Goal: Transaction & Acquisition: Book appointment/travel/reservation

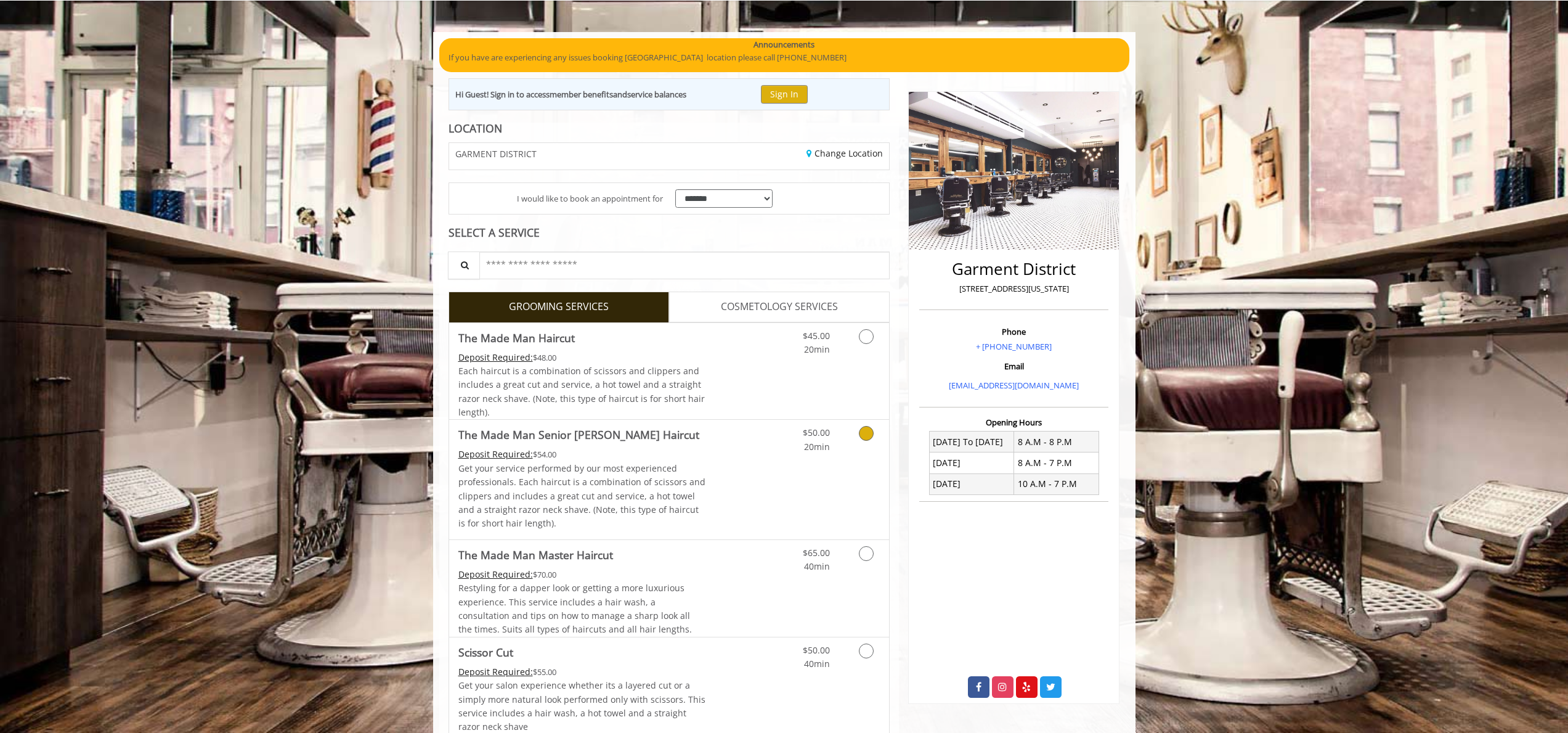
scroll to position [98, 0]
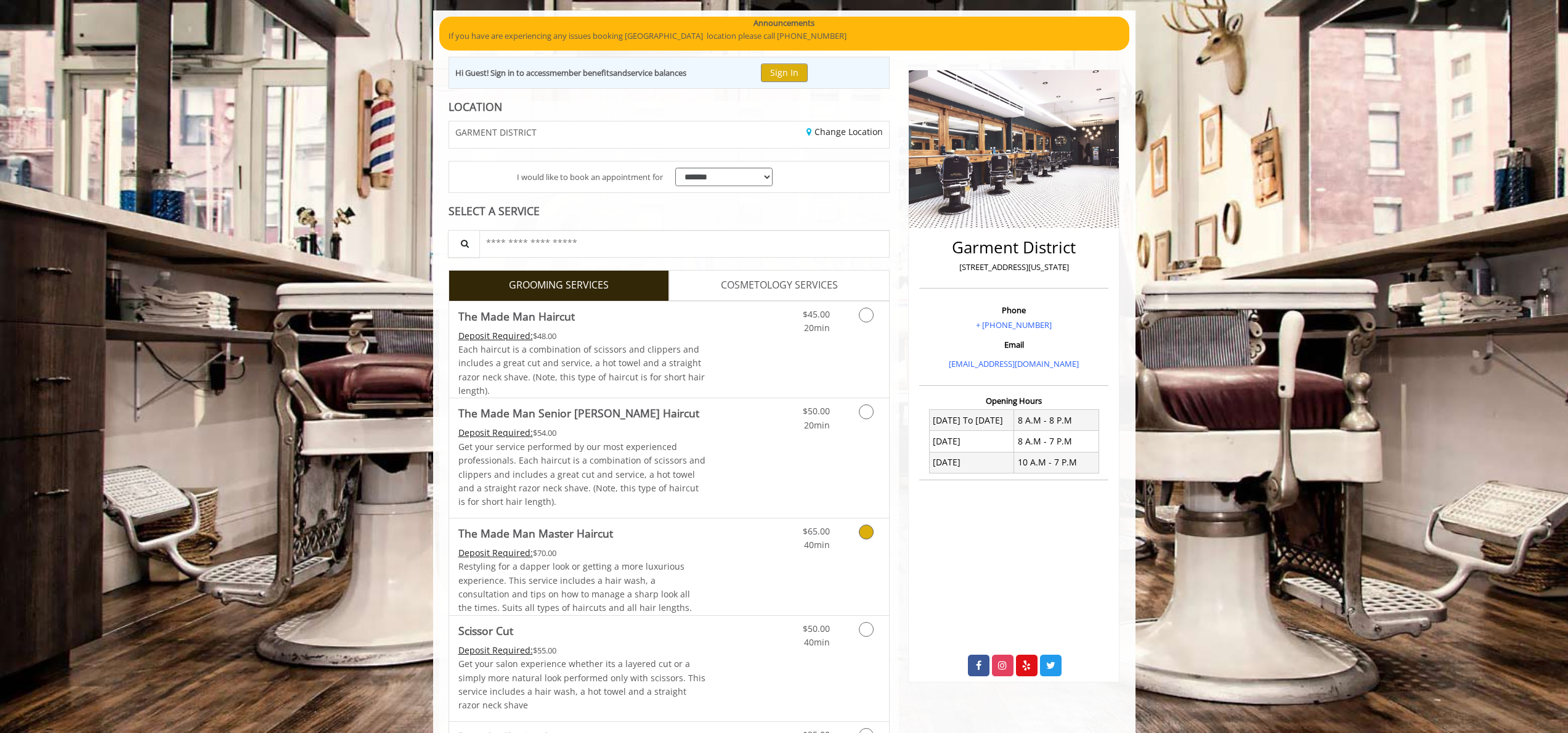
click at [851, 552] on div "$65.00 40min" at bounding box center [833, 566] width 110 height 97
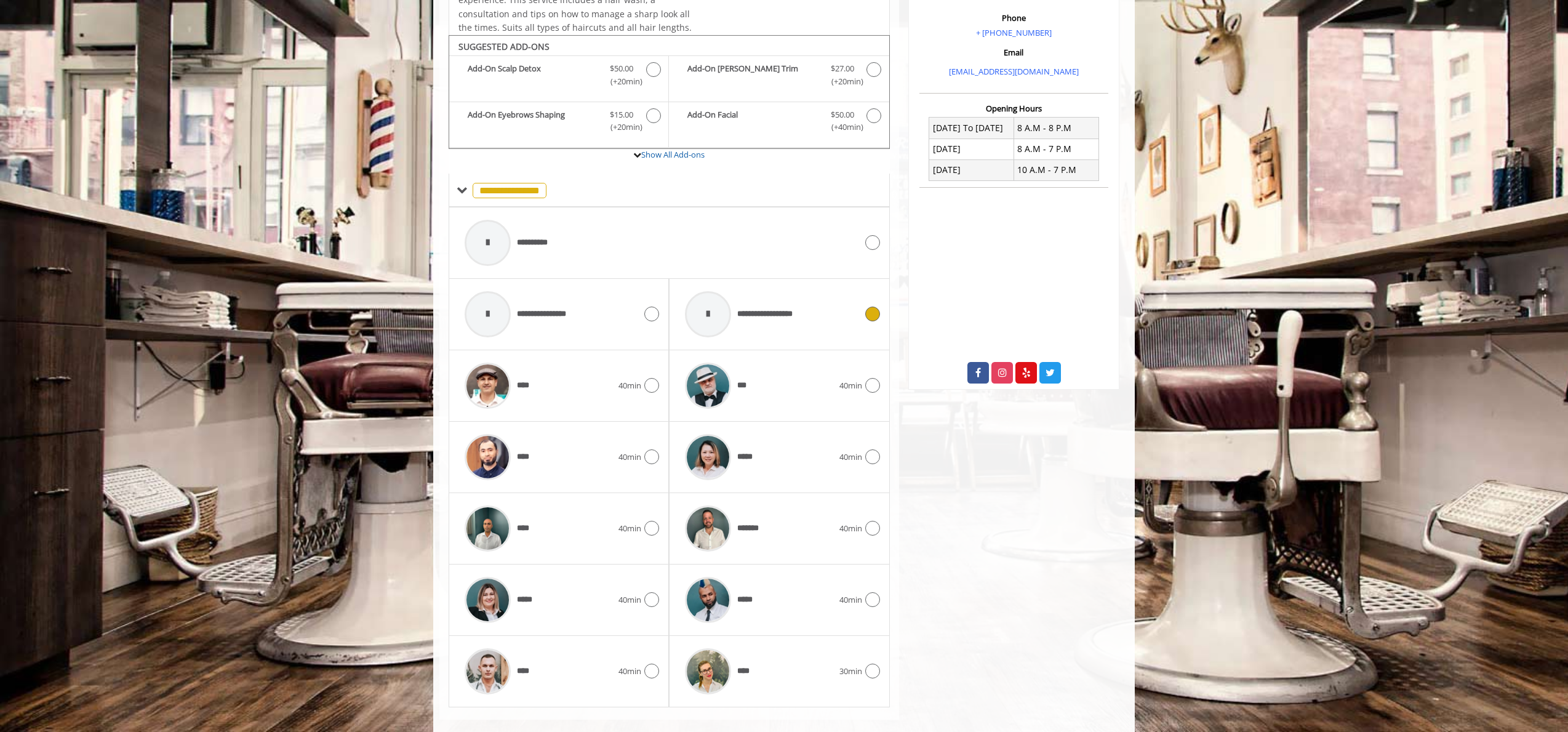
scroll to position [407, 0]
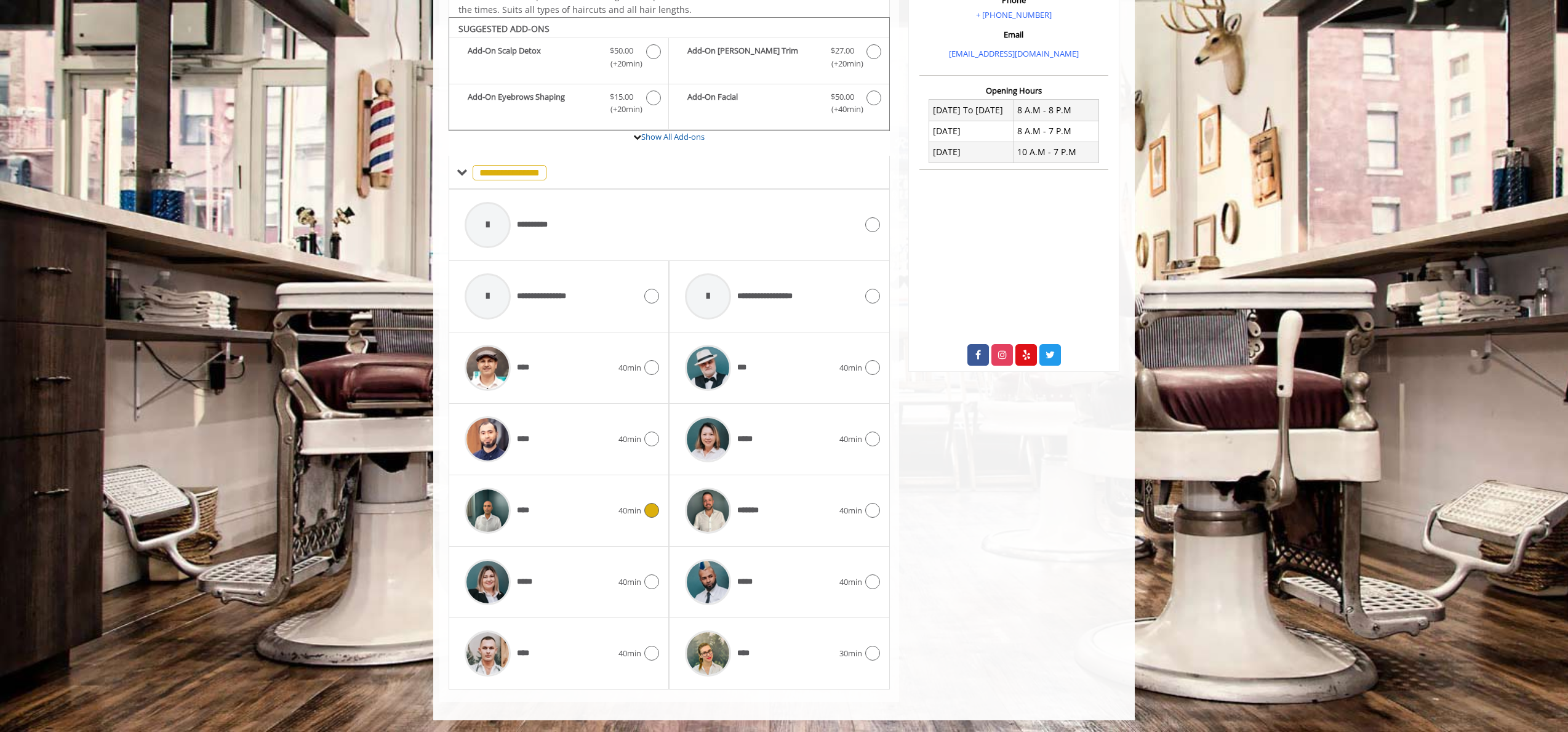
click at [597, 518] on div "****" at bounding box center [538, 510] width 160 height 58
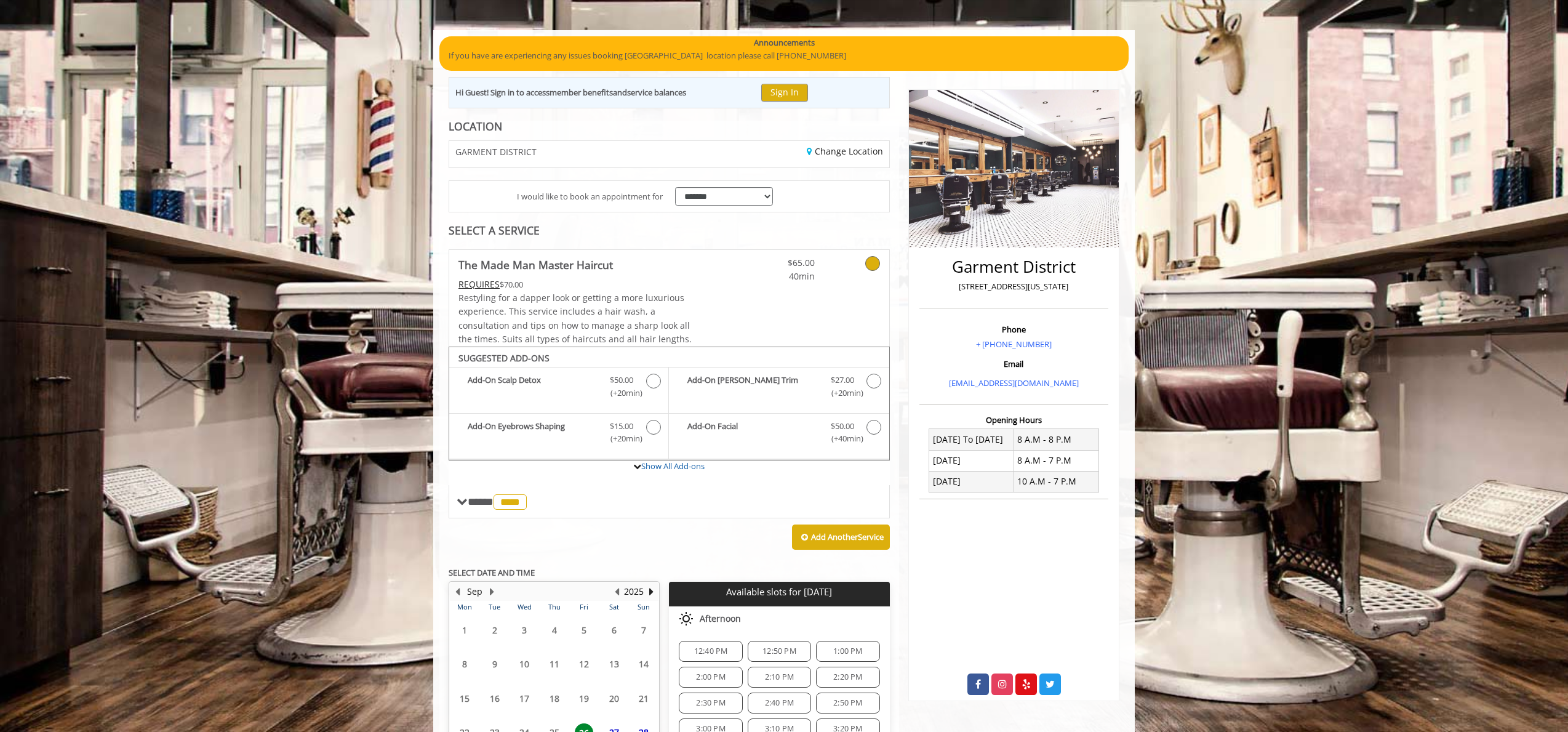
scroll to position [198, 0]
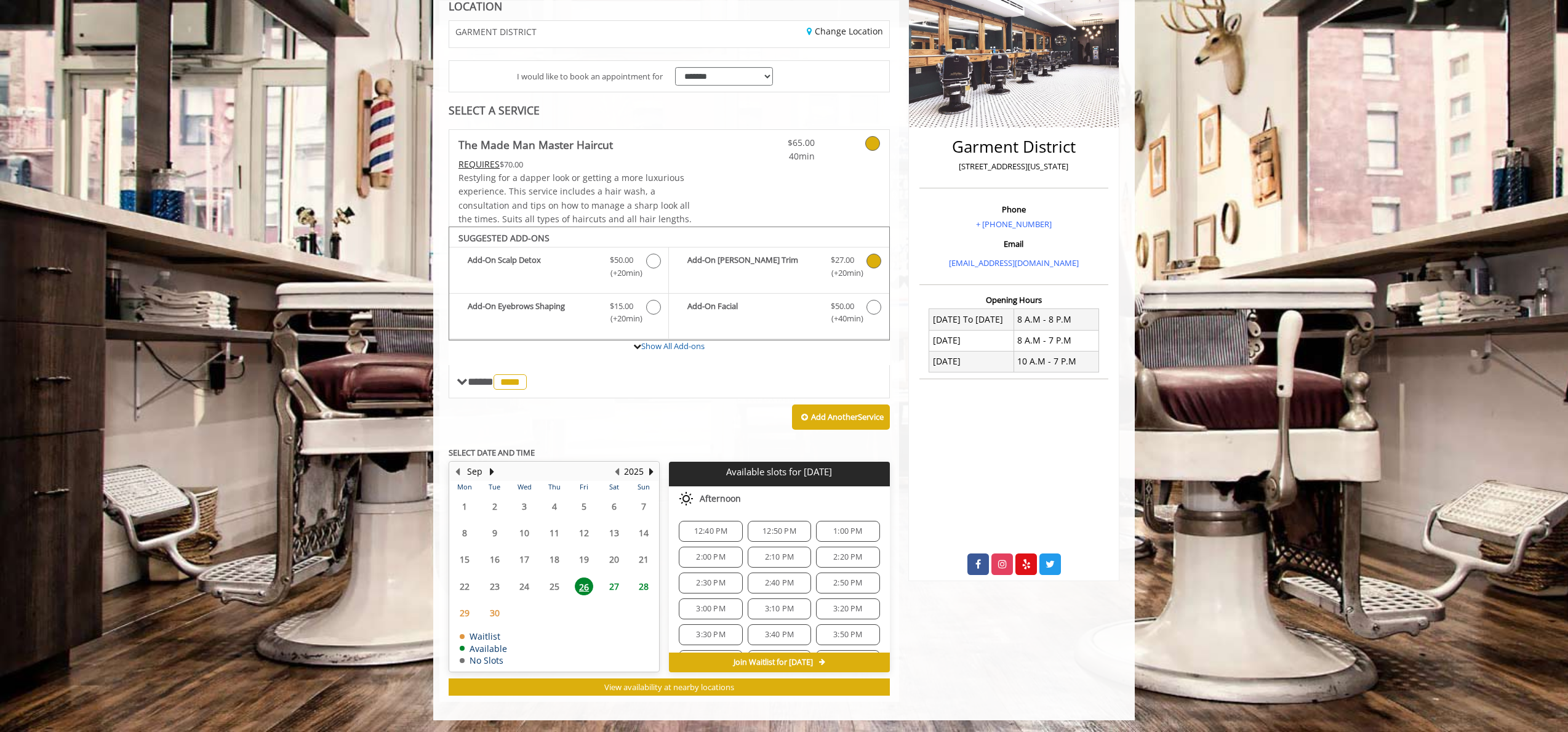
click at [779, 266] on b "Add-On [PERSON_NAME] Trim" at bounding box center [752, 266] width 131 height 26
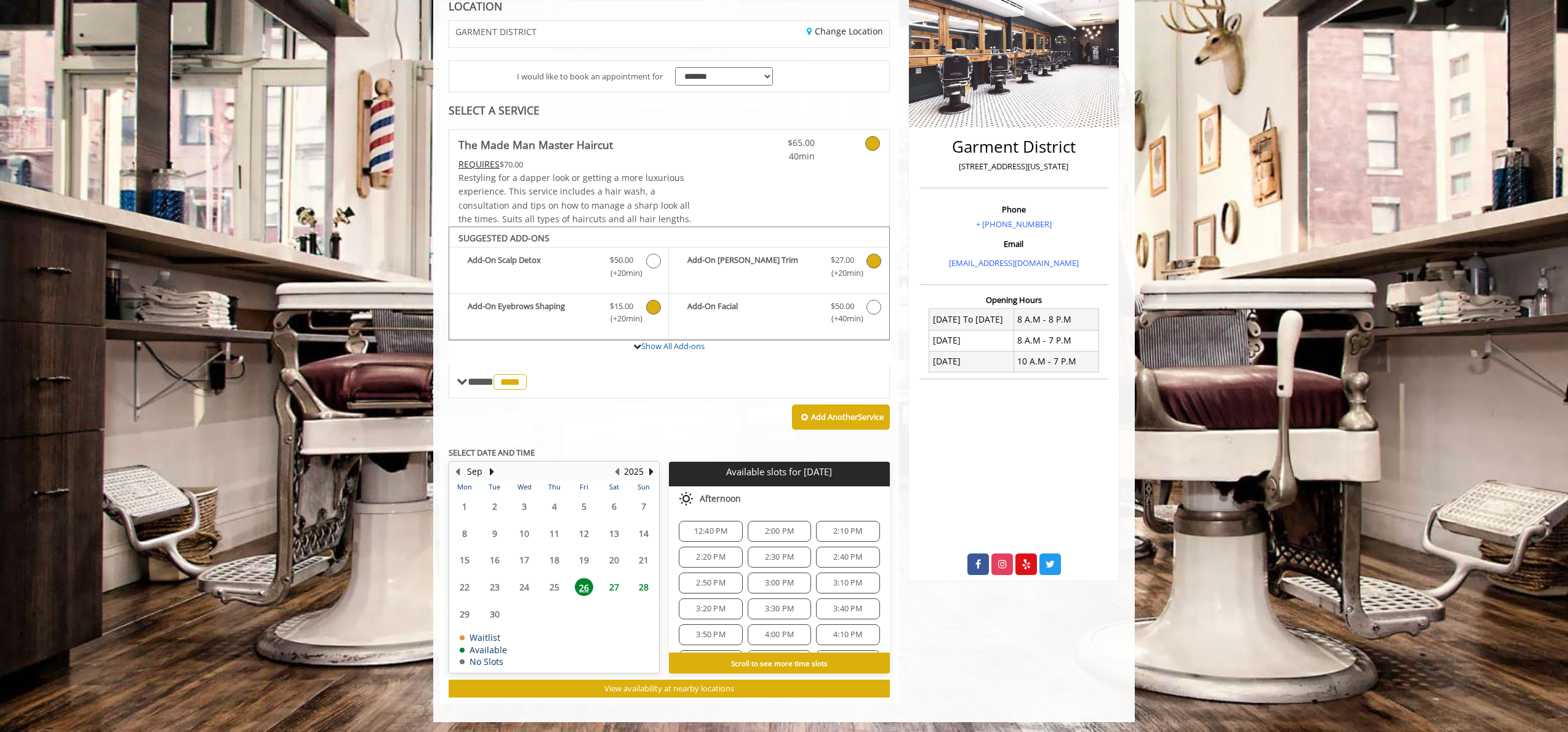
scroll to position [200, 0]
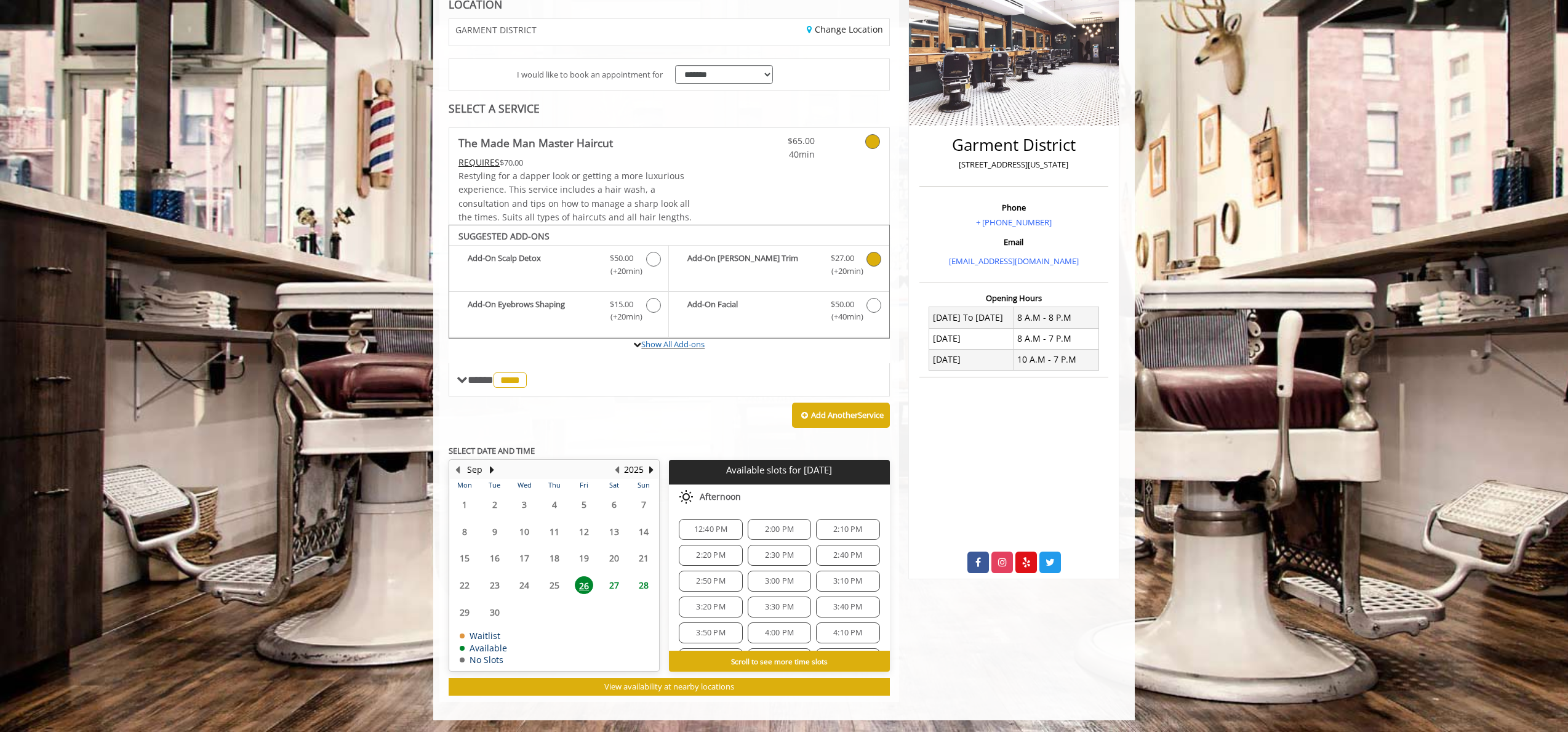
click at [627, 350] on label "Show All Add-ons" at bounding box center [669, 351] width 441 height 25
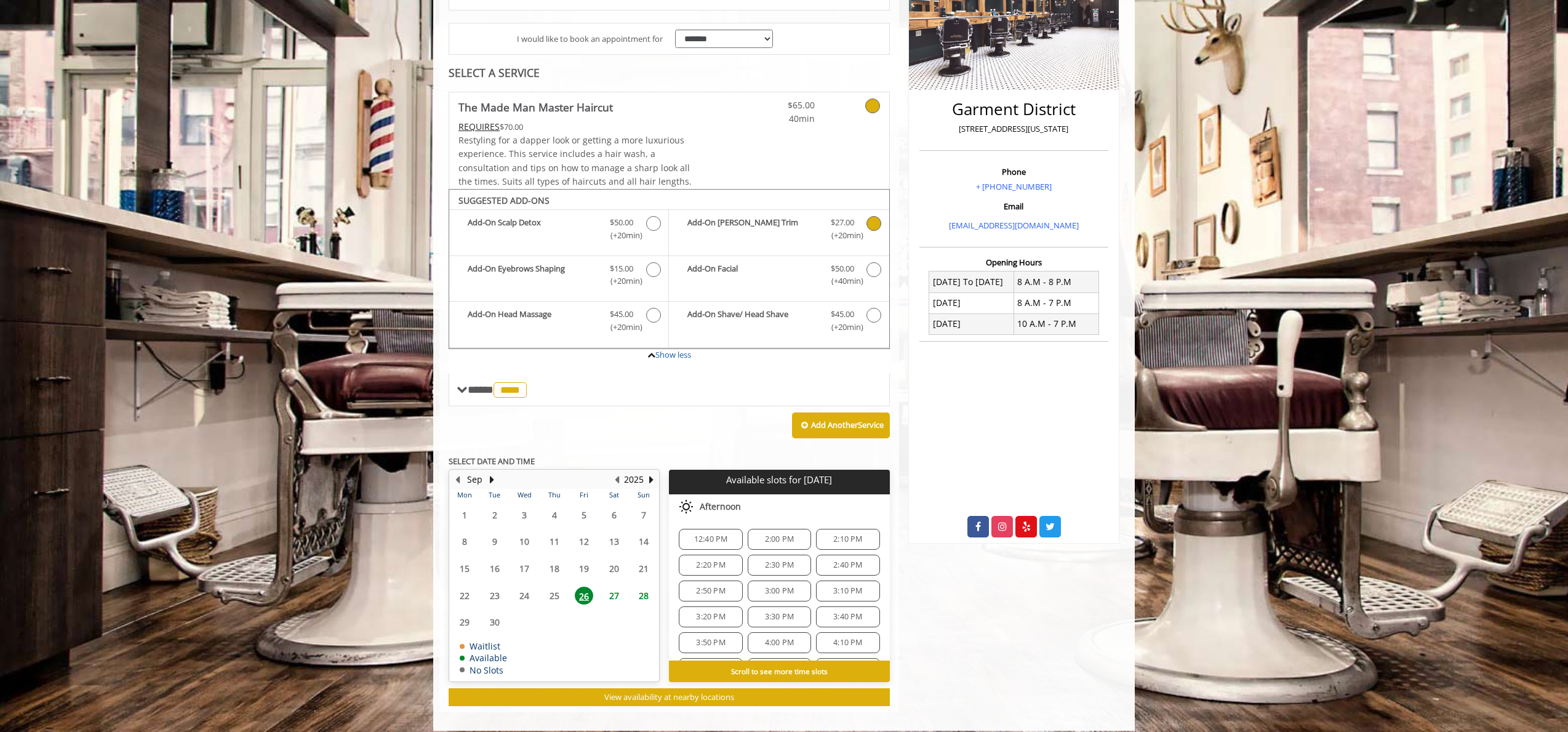
scroll to position [246, 0]
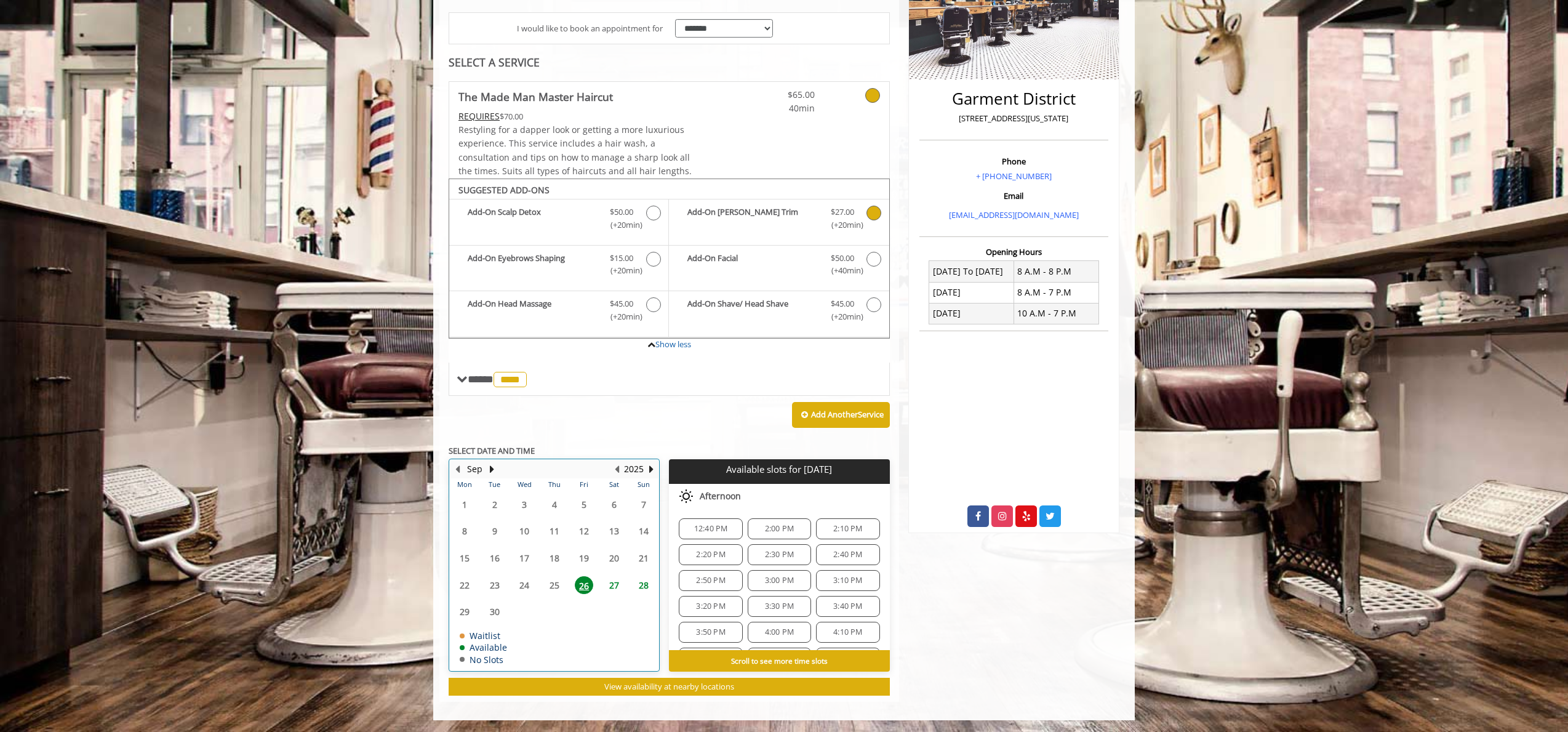
click at [652, 476] on div at bounding box center [651, 468] width 10 height 16
click at [649, 469] on button "Next Year" at bounding box center [651, 469] width 10 height 13
click at [618, 469] on button "Previous Year" at bounding box center [616, 469] width 10 height 13
click at [490, 466] on button "Next Month" at bounding box center [491, 469] width 10 height 13
click at [460, 472] on button "Previous Month" at bounding box center [457, 469] width 10 height 13
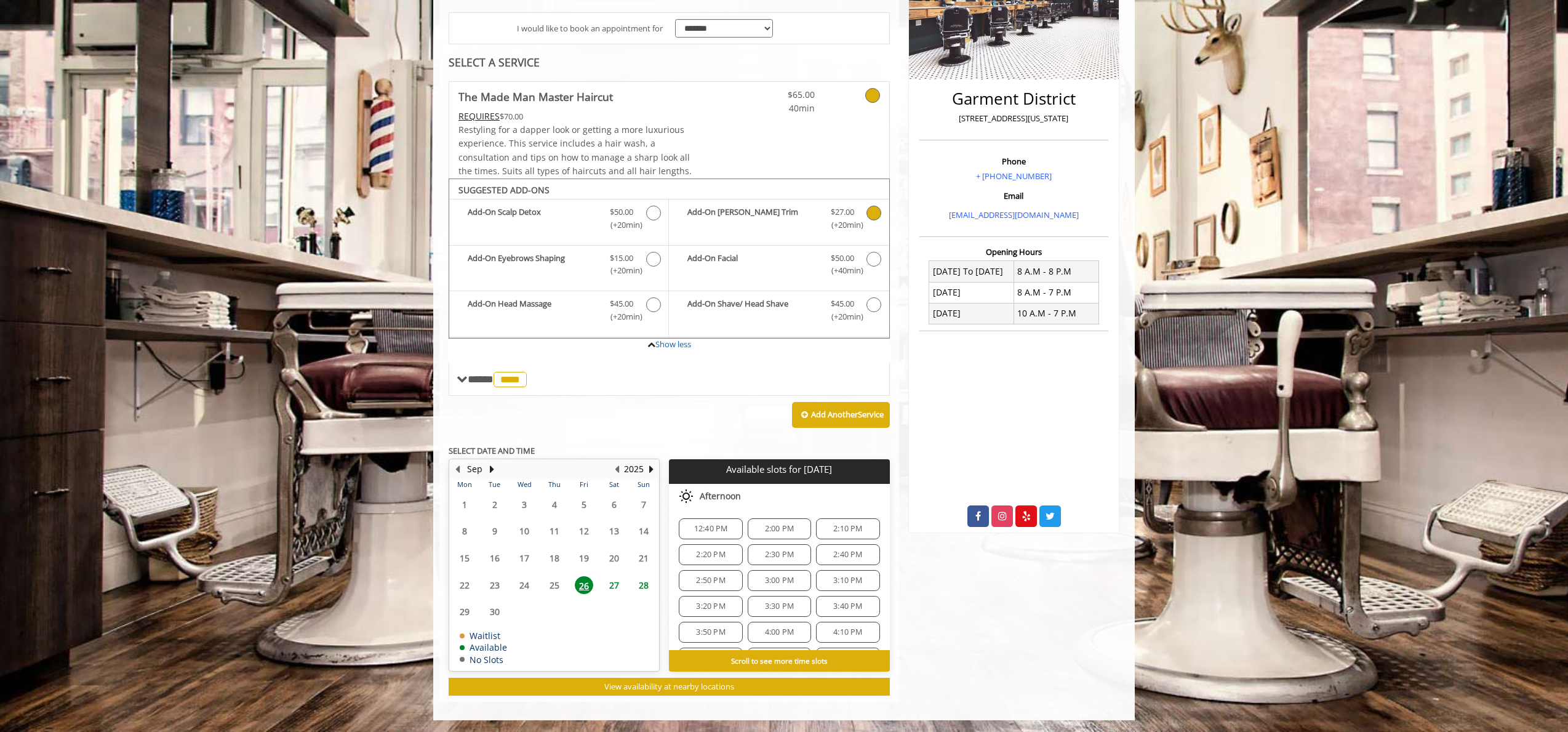
click at [645, 587] on span "28" at bounding box center [643, 585] width 18 height 18
click at [773, 649] on time-slot-selection "Available slots for [DATE] Choose a time below for [DATE] Morning 10:00 AM 10:1…" at bounding box center [779, 565] width 221 height 212
click at [773, 656] on b "Scroll to see more time slots" at bounding box center [779, 660] width 97 height 10
click at [772, 659] on b "Scroll to see more time slots" at bounding box center [779, 660] width 97 height 10
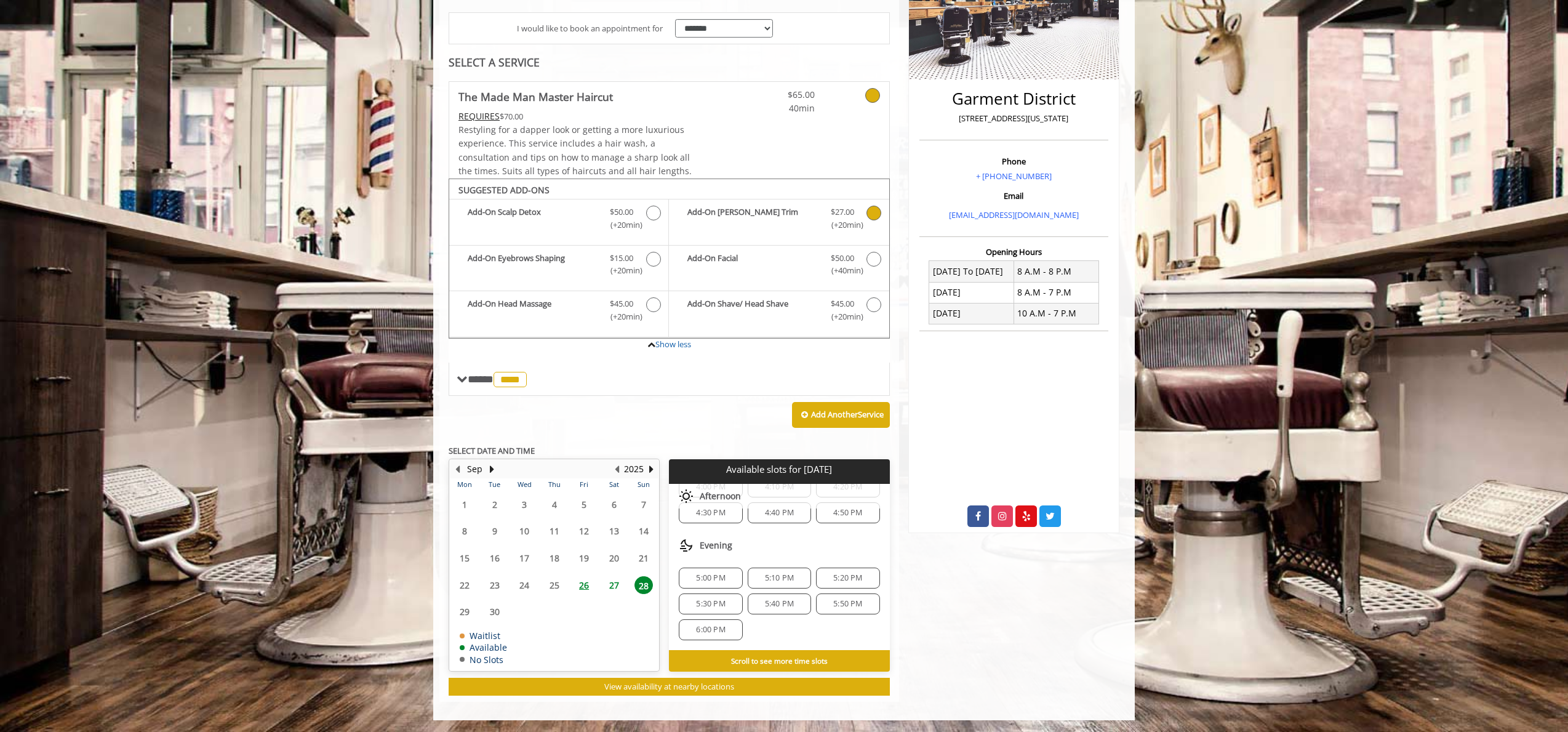
click at [726, 585] on div "5:00 PM" at bounding box center [710, 578] width 63 height 21
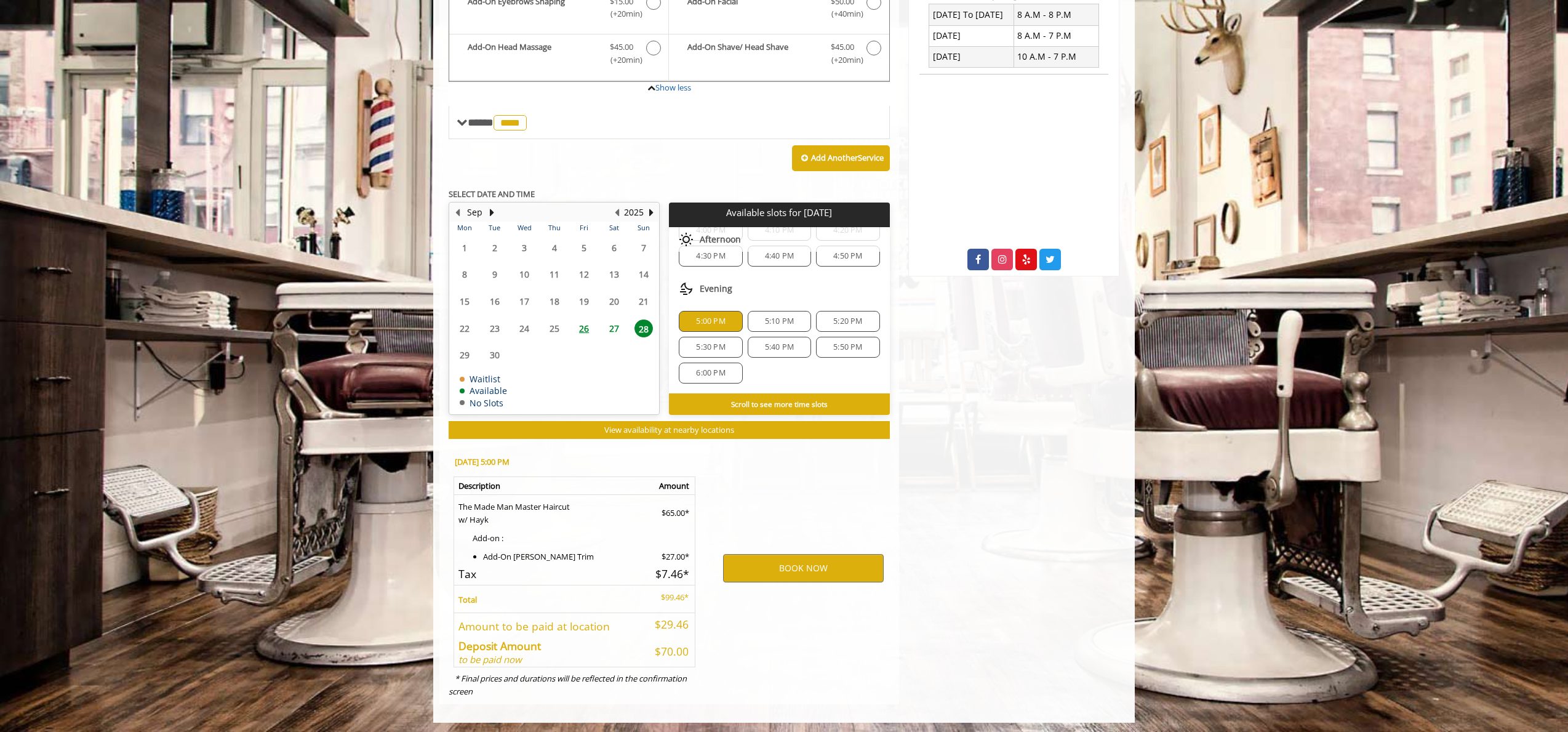
scroll to position [505, 0]
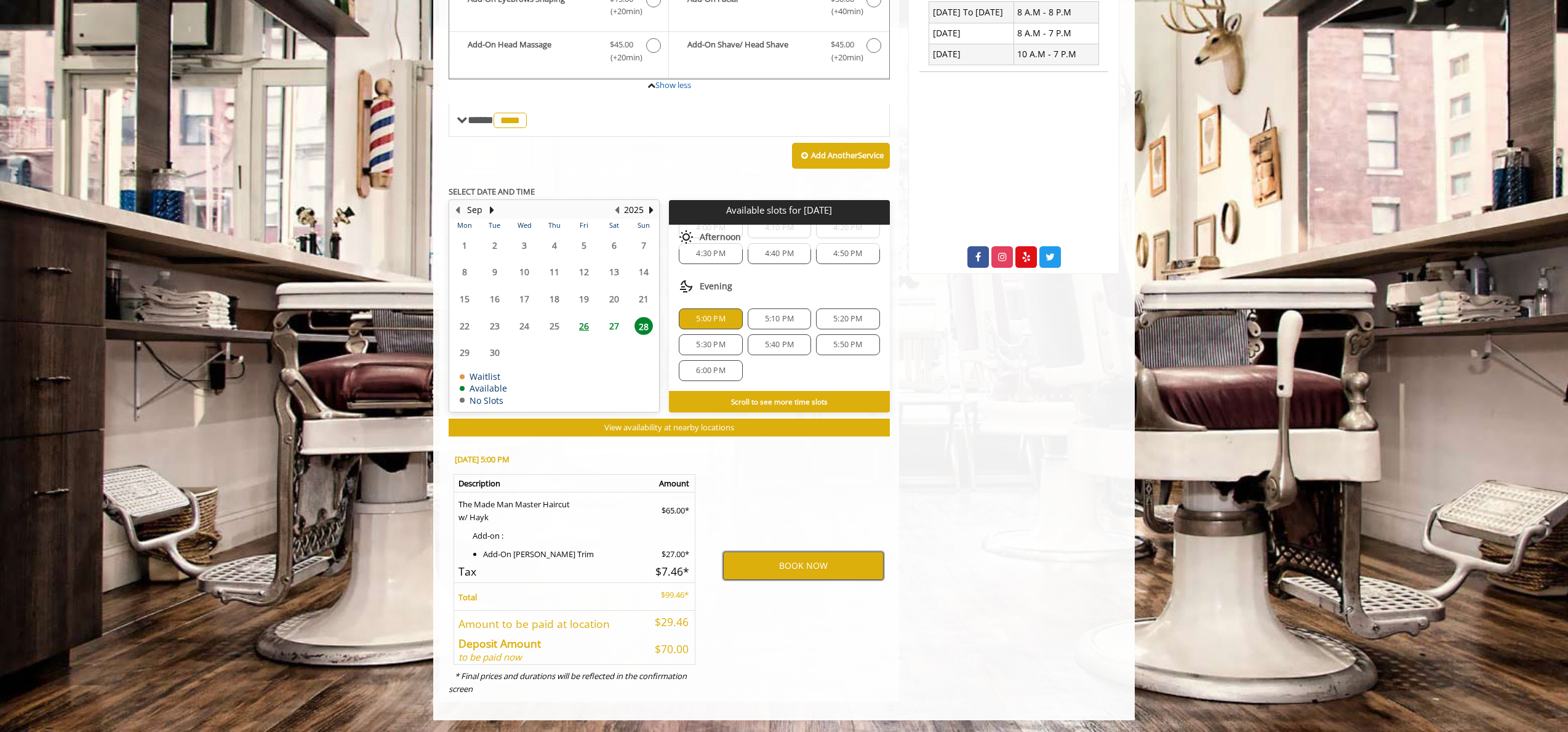
click at [762, 566] on button "BOOK NOW" at bounding box center [804, 566] width 161 height 29
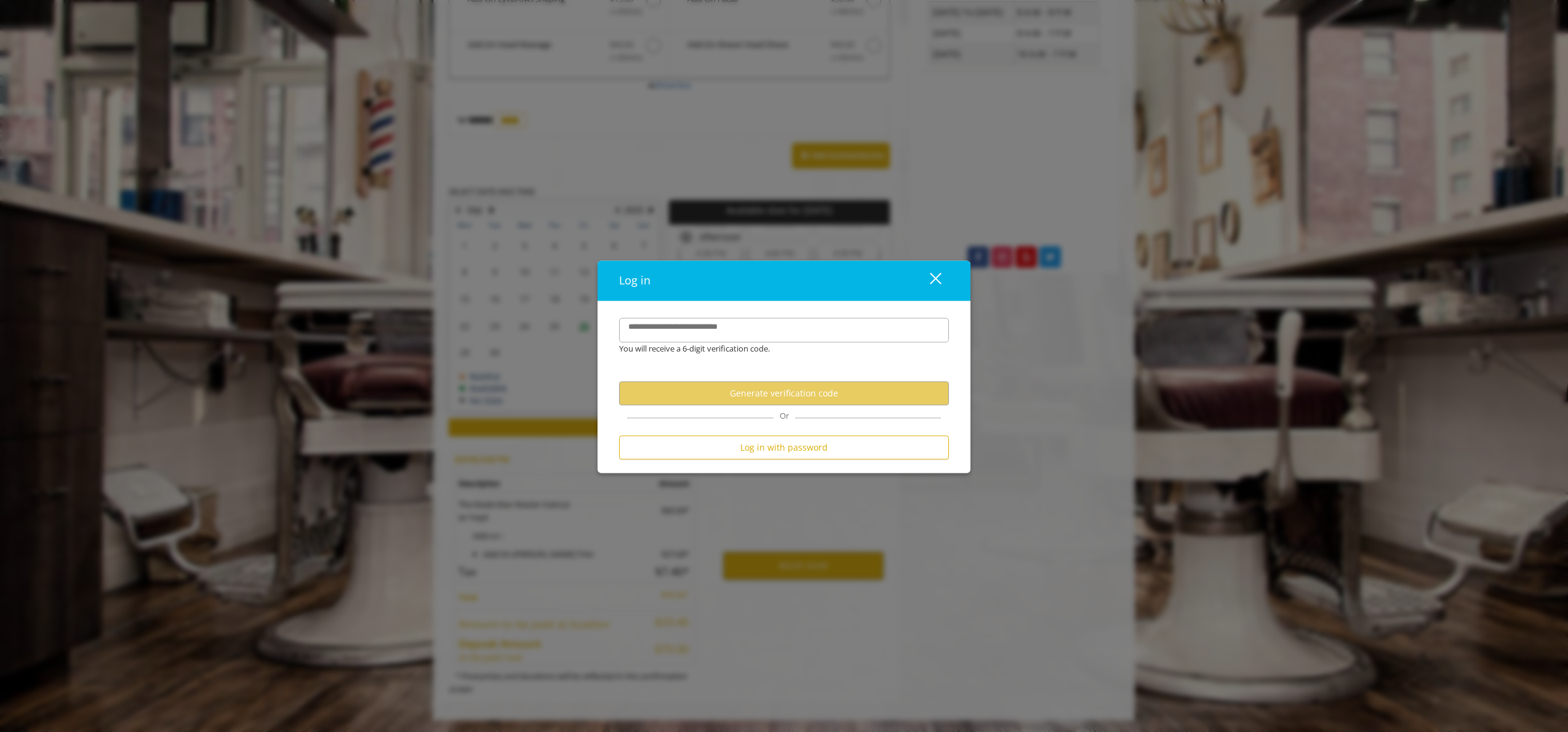
click at [732, 322] on label "**********" at bounding box center [686, 328] width 129 height 13
click at [732, 322] on input "**********" at bounding box center [784, 331] width 330 height 25
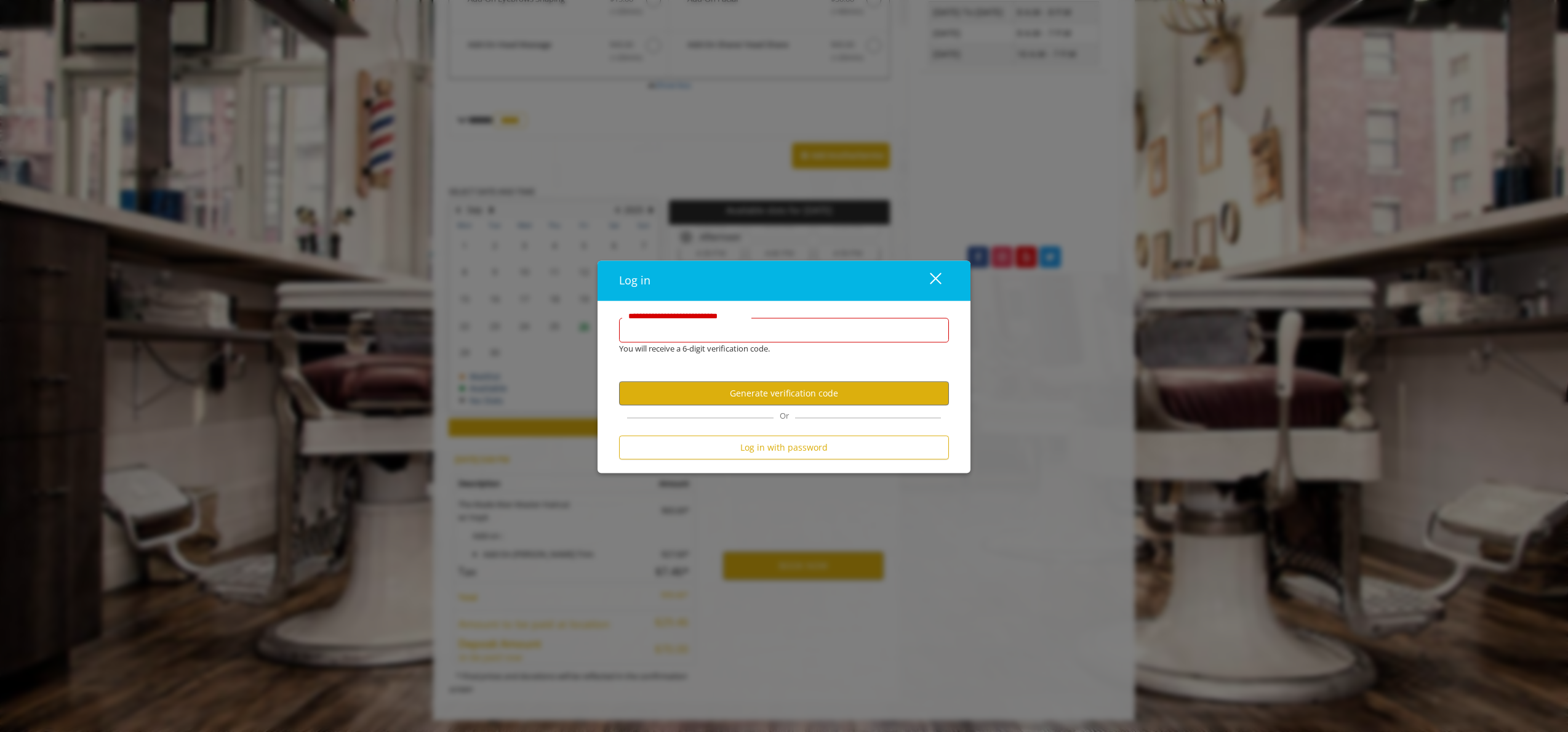
click at [730, 326] on input "**********" at bounding box center [784, 331] width 330 height 25
click at [729, 332] on input "**********" at bounding box center [784, 331] width 330 height 25
type input "**********"
drag, startPoint x: 747, startPoint y: 401, endPoint x: 752, endPoint y: 443, distance: 42.3
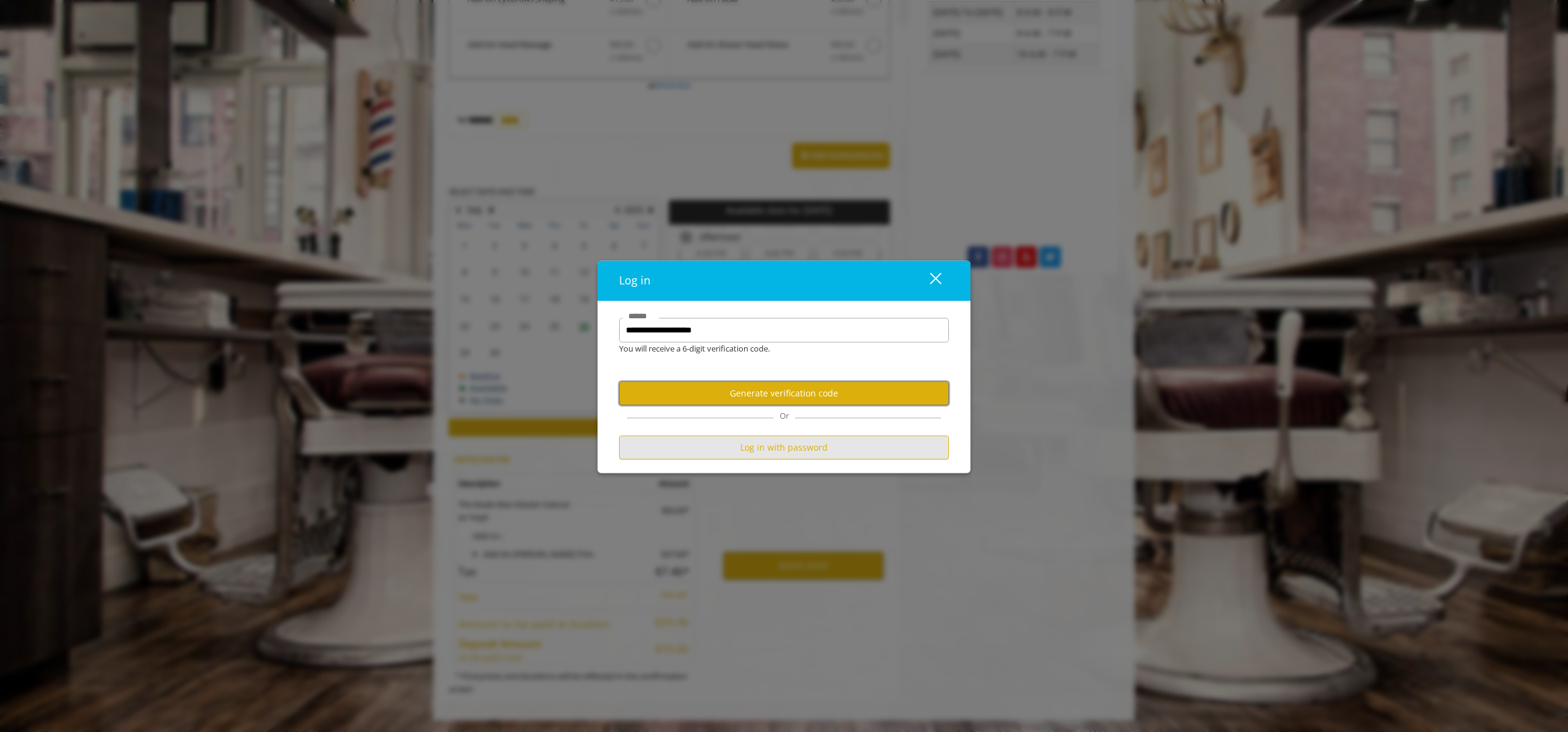
click at [752, 443] on form "**********" at bounding box center [784, 392] width 330 height 148
click at [752, 442] on button "Log in with password" at bounding box center [784, 447] width 330 height 24
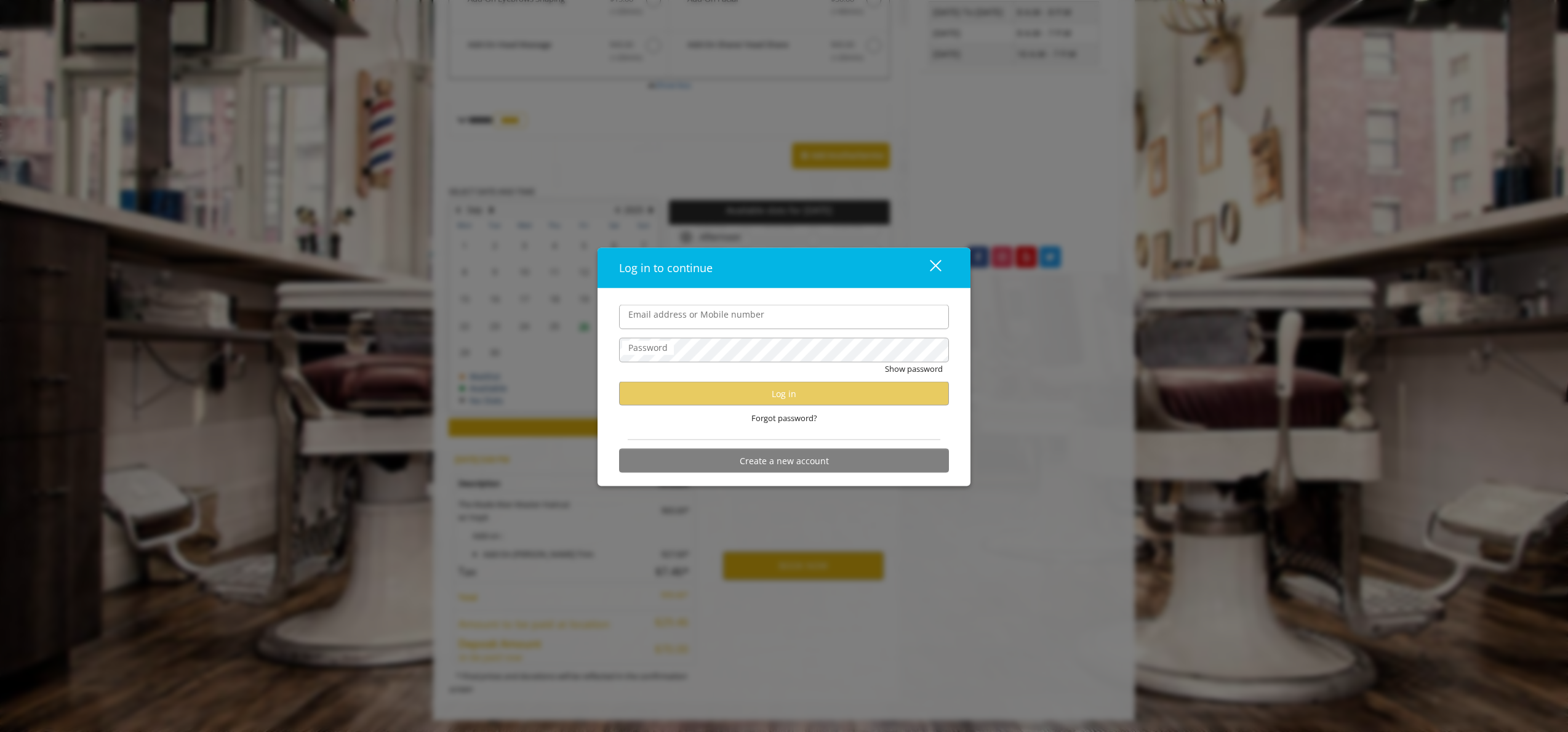
click at [734, 312] on label "Email address or Mobile number" at bounding box center [696, 314] width 148 height 13
click at [734, 312] on input "Email address or Mobile number" at bounding box center [784, 317] width 330 height 25
click at [732, 309] on label "Email address or Mobile number" at bounding box center [696, 314] width 148 height 13
click at [731, 324] on input "Email address or Mobile number" at bounding box center [784, 317] width 330 height 25
click at [612, 355] on div "Email address or Mobile number Password Show password Log in Forgot password? C…" at bounding box center [784, 392] width 348 height 174
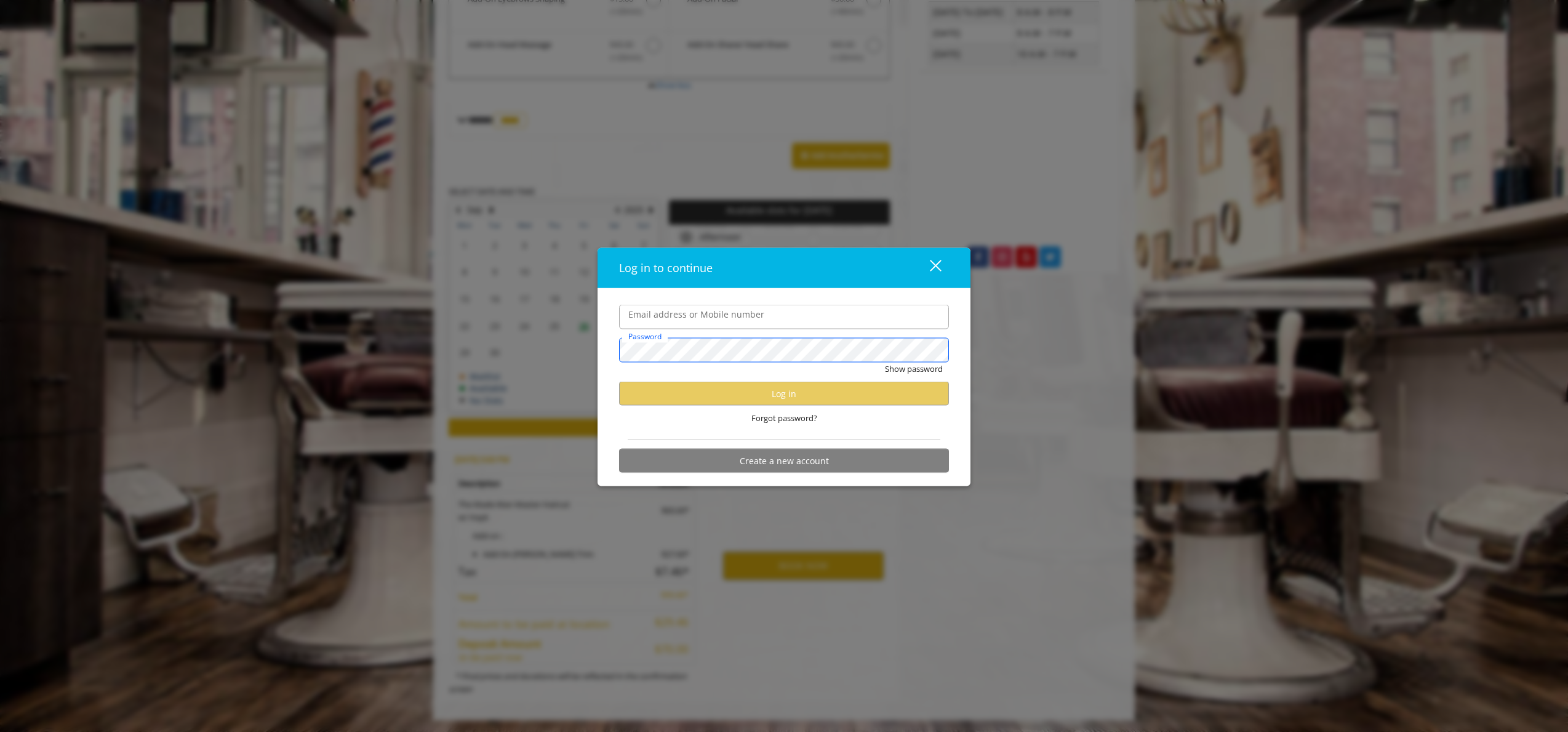
click at [639, 358] on body "**********" at bounding box center [784, 107] width 1568 height 1224
click at [653, 326] on input "Email address or Mobile number" at bounding box center [784, 317] width 330 height 25
type input "**********"
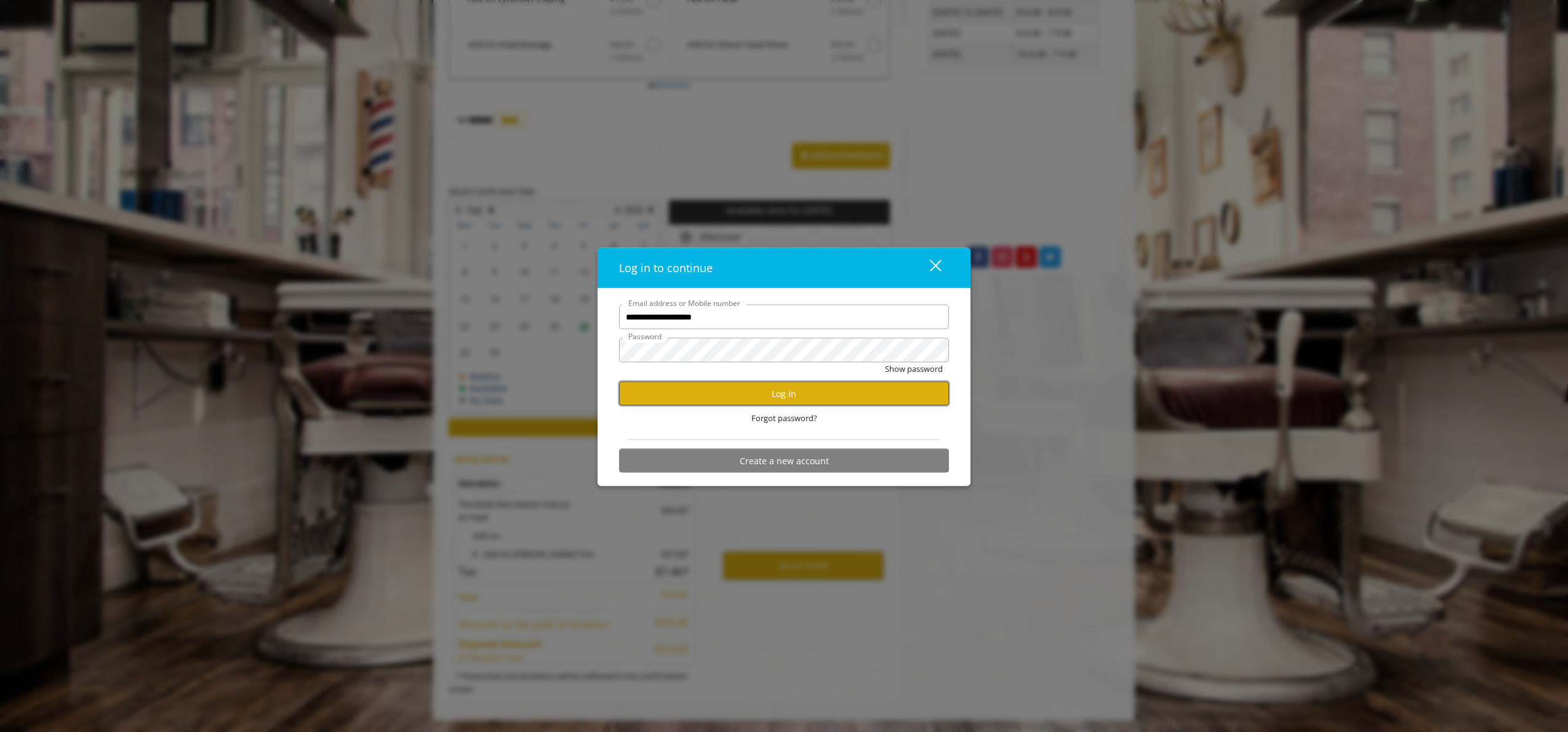
click at [687, 385] on button "Log in" at bounding box center [784, 393] width 330 height 24
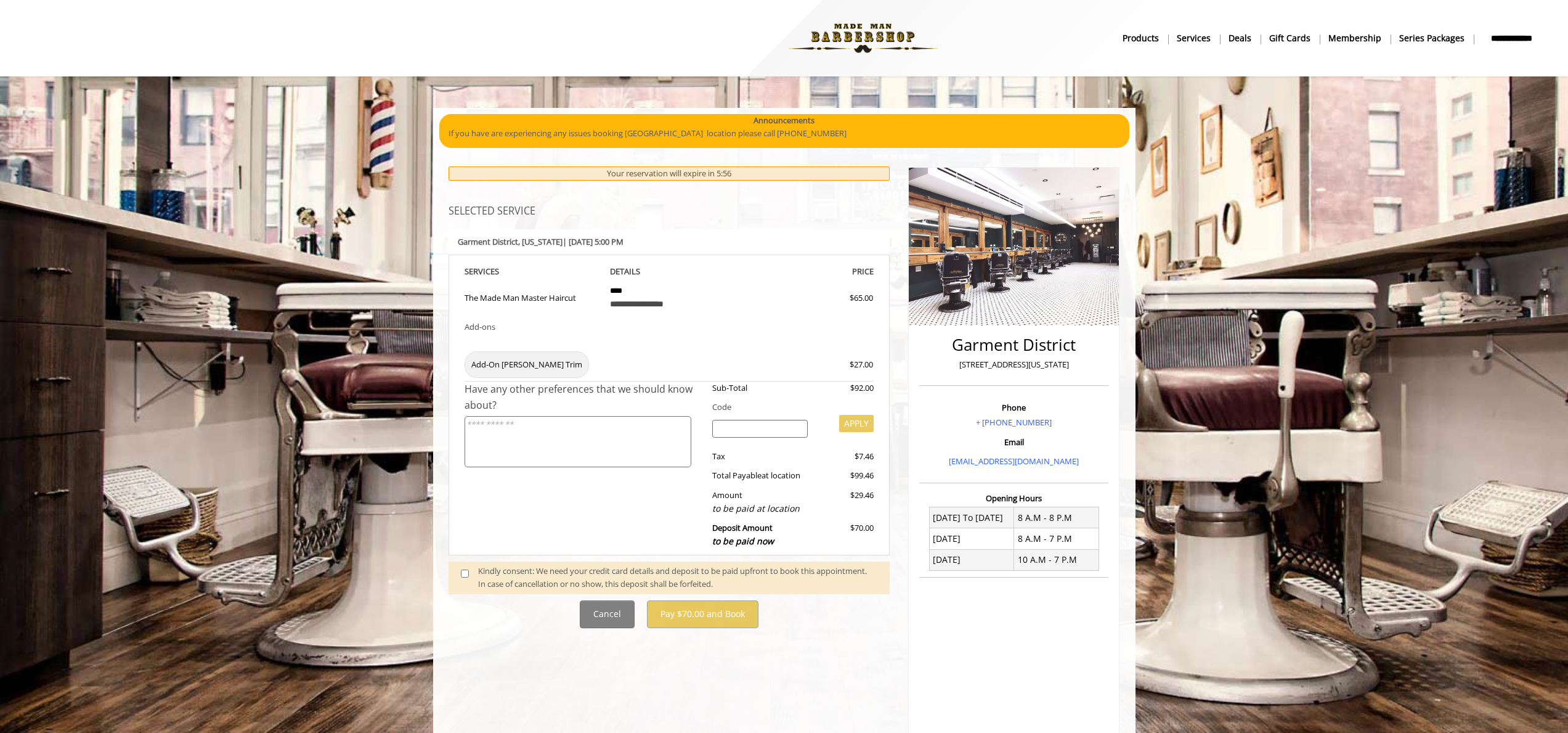
click at [525, 573] on div "Kindly consent: We need your credit card details and deposit to be paid upfront…" at bounding box center [677, 577] width 399 height 26
click at [472, 570] on span at bounding box center [470, 577] width 36 height 26
click at [452, 581] on span at bounding box center [470, 577] width 36 height 26
click at [459, 574] on span at bounding box center [470, 577] width 36 height 26
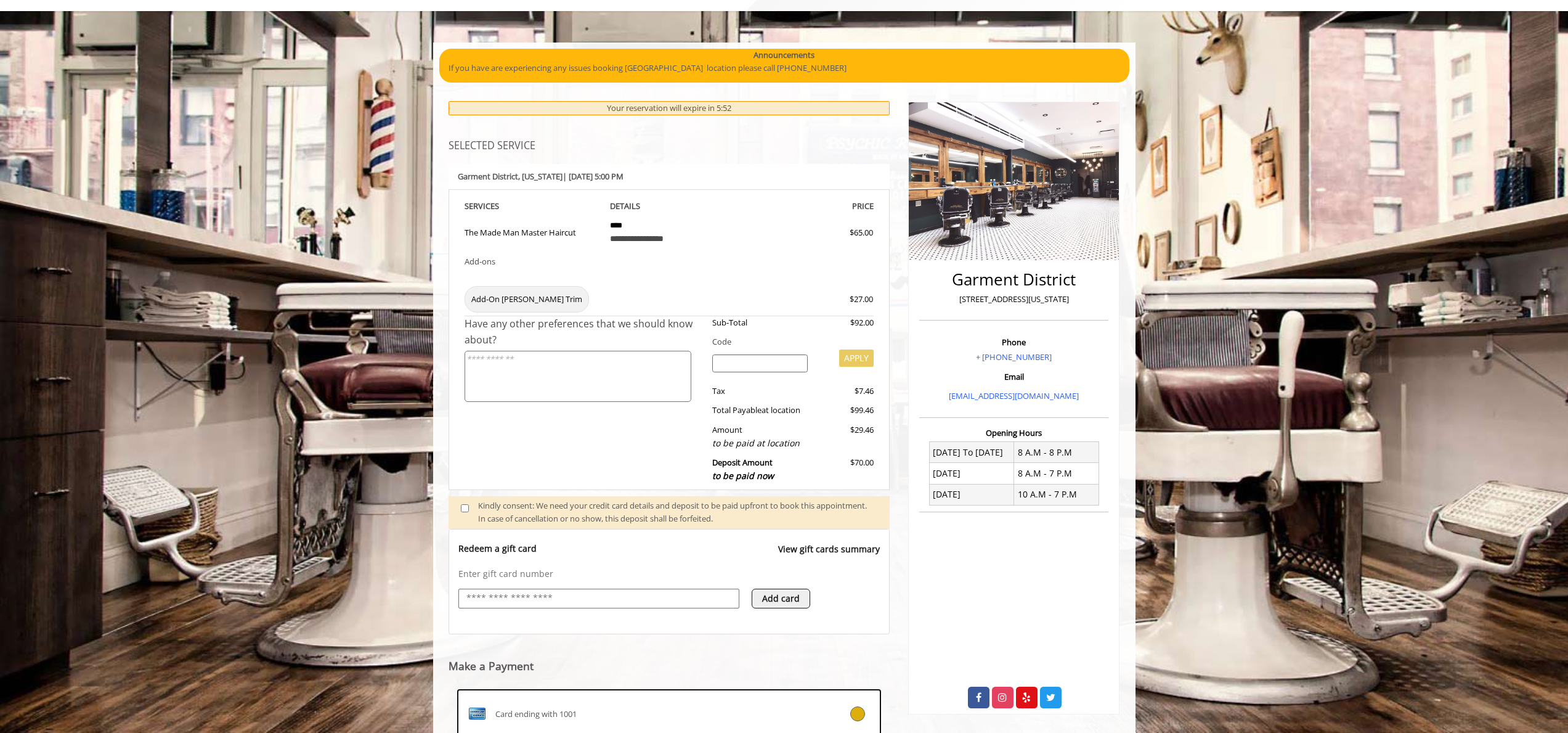
scroll to position [50, 0]
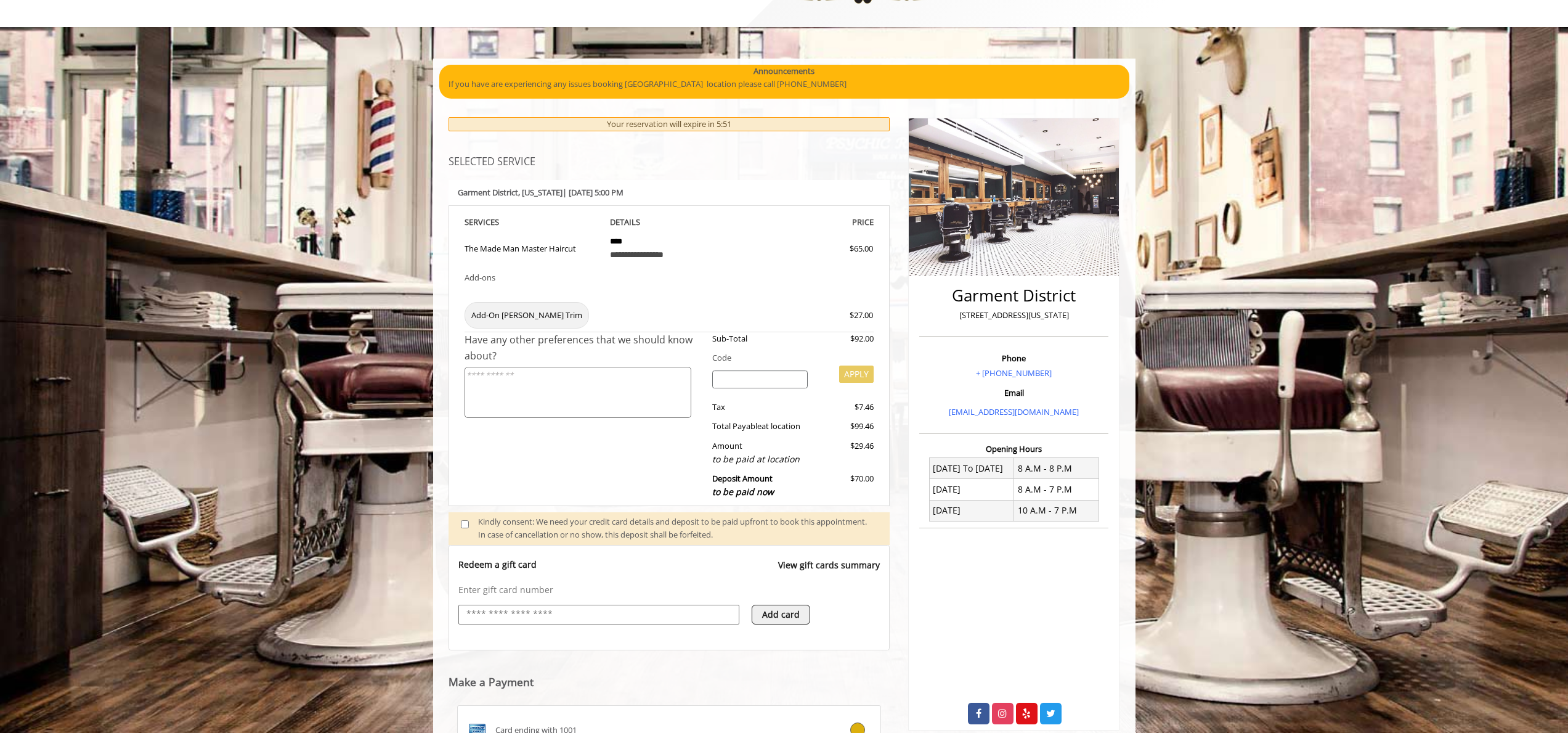
drag, startPoint x: 508, startPoint y: 324, endPoint x: 559, endPoint y: 314, distance: 52.0
click at [560, 314] on td "Add-On [PERSON_NAME] Trim" at bounding box center [532, 313] width 137 height 35
click at [559, 314] on td "Add-On [PERSON_NAME] Trim" at bounding box center [532, 313] width 137 height 35
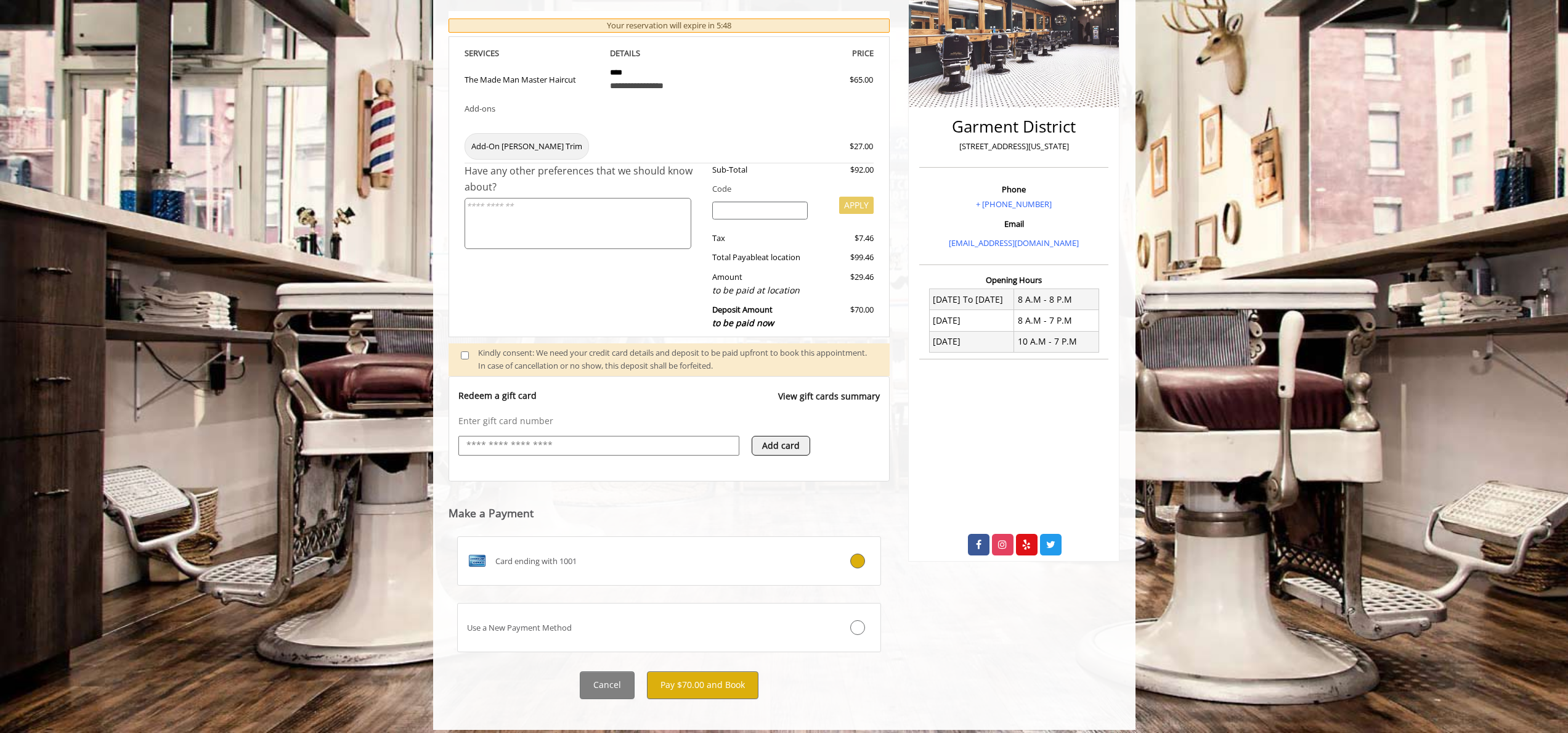
scroll to position [228, 0]
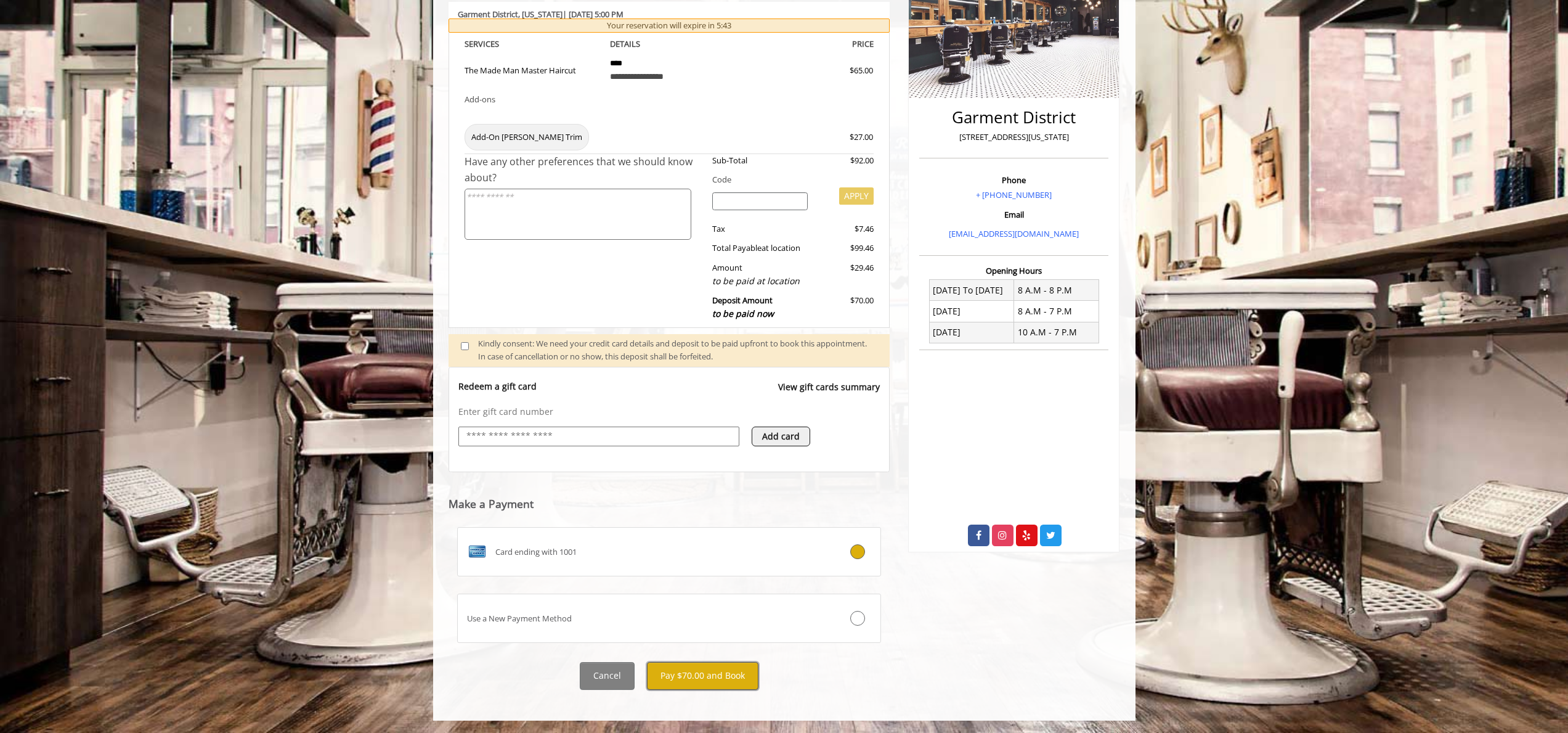
click at [696, 676] on button "Pay $70.00 and Book" at bounding box center [702, 676] width 112 height 28
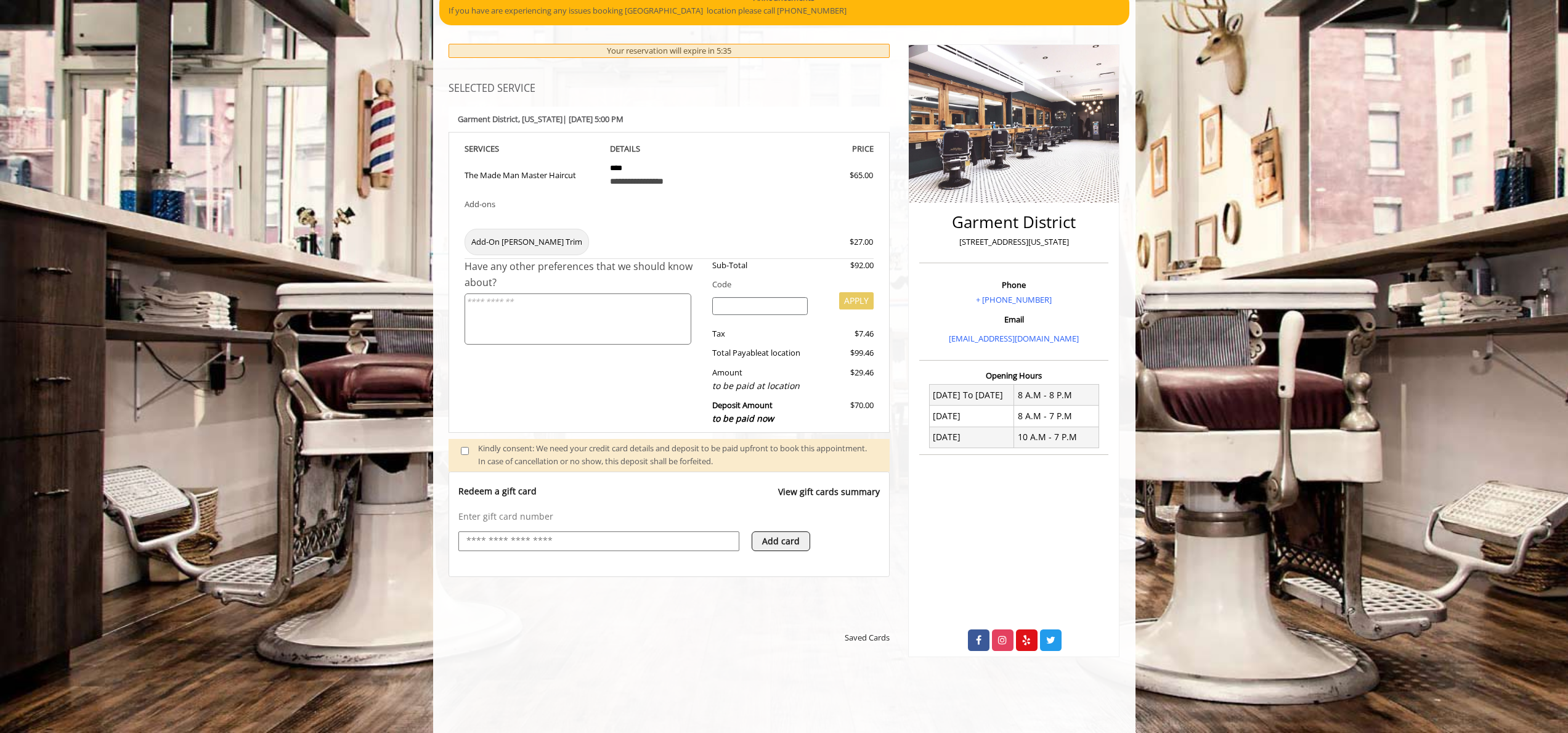
scroll to position [122, 0]
click at [762, 308] on input "search" at bounding box center [760, 305] width 96 height 18
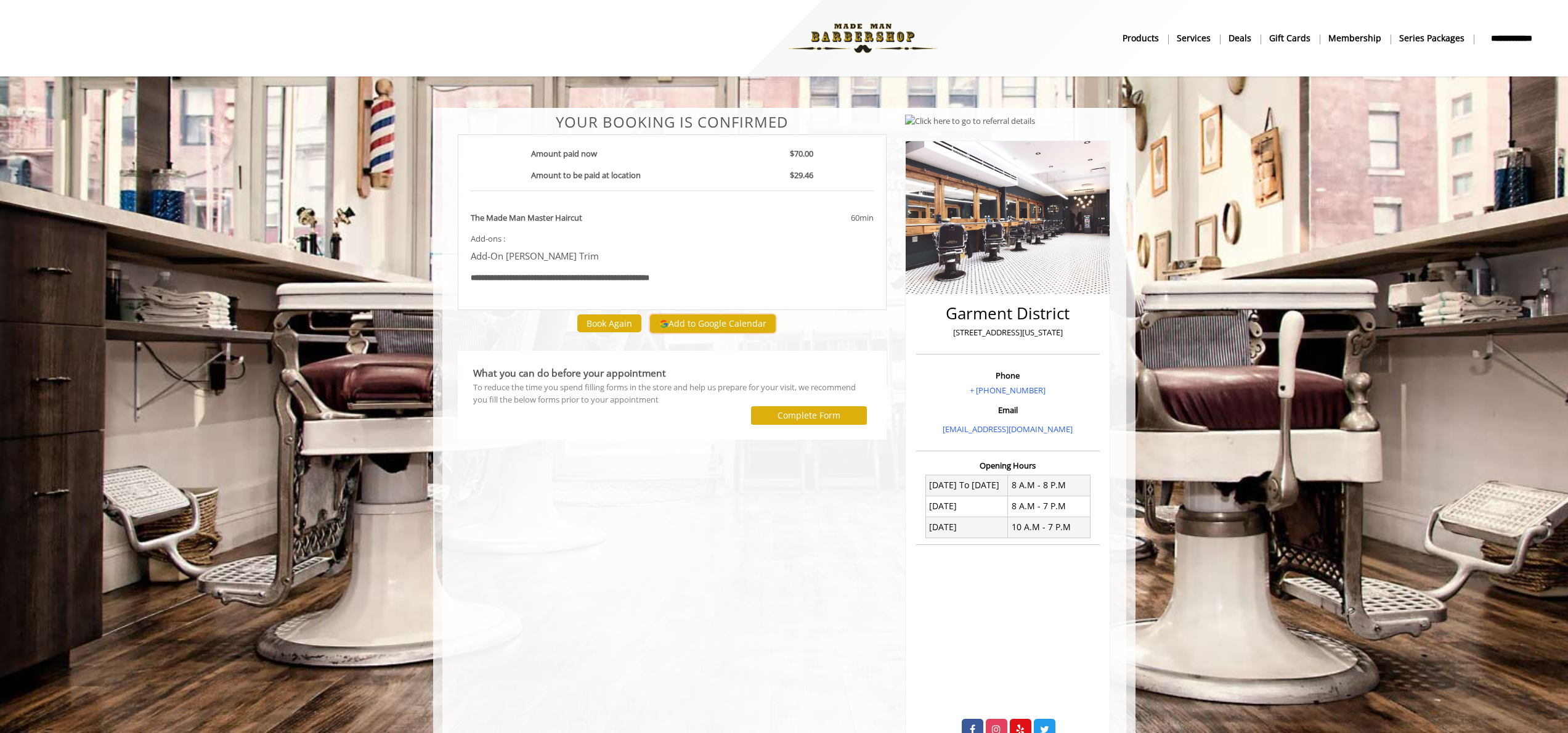
click at [705, 324] on button "Add to Google Calendar" at bounding box center [712, 322] width 125 height 18
